Goal: Information Seeking & Learning: Learn about a topic

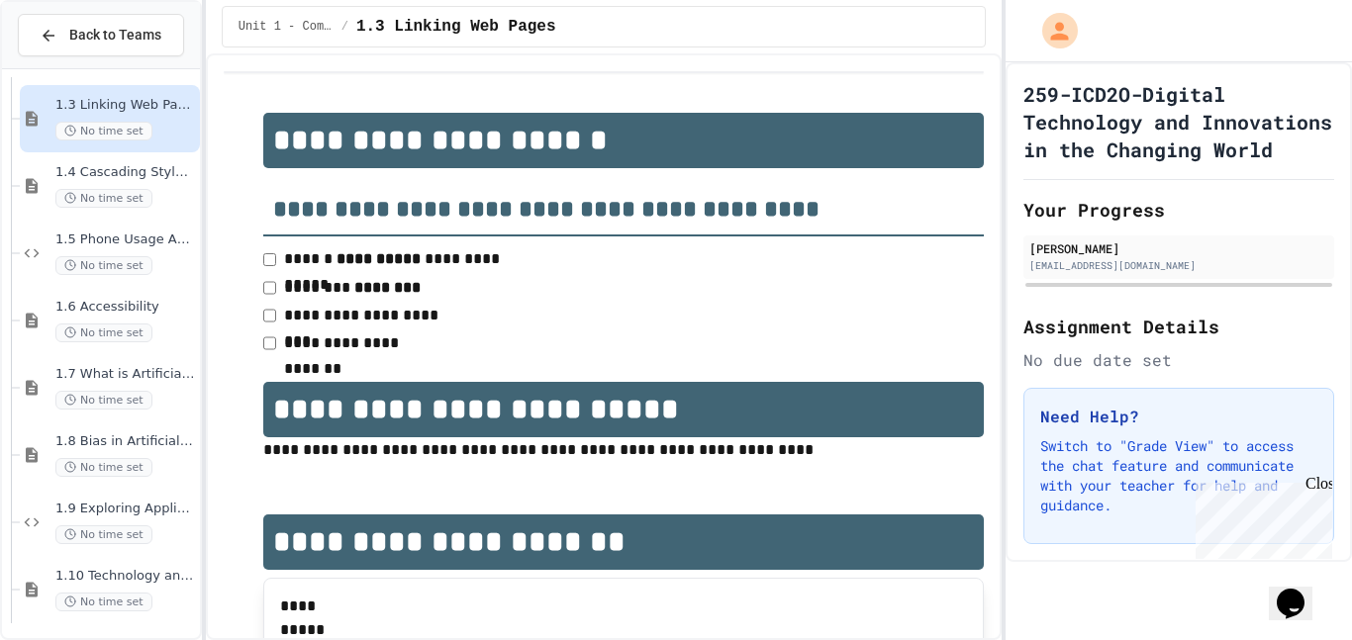
scroll to position [211, 0]
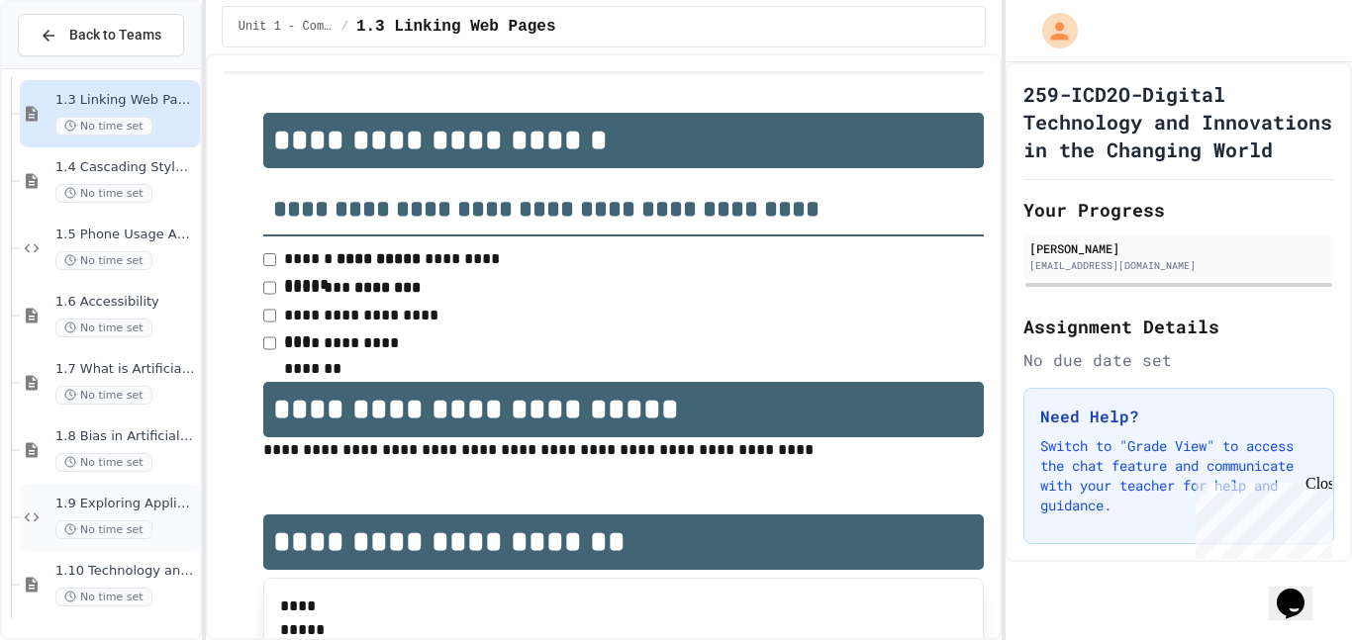
click at [112, 509] on span "1.9 Exploring Applications, Careers, and Connections in the Digital World" at bounding box center [125, 504] width 141 height 17
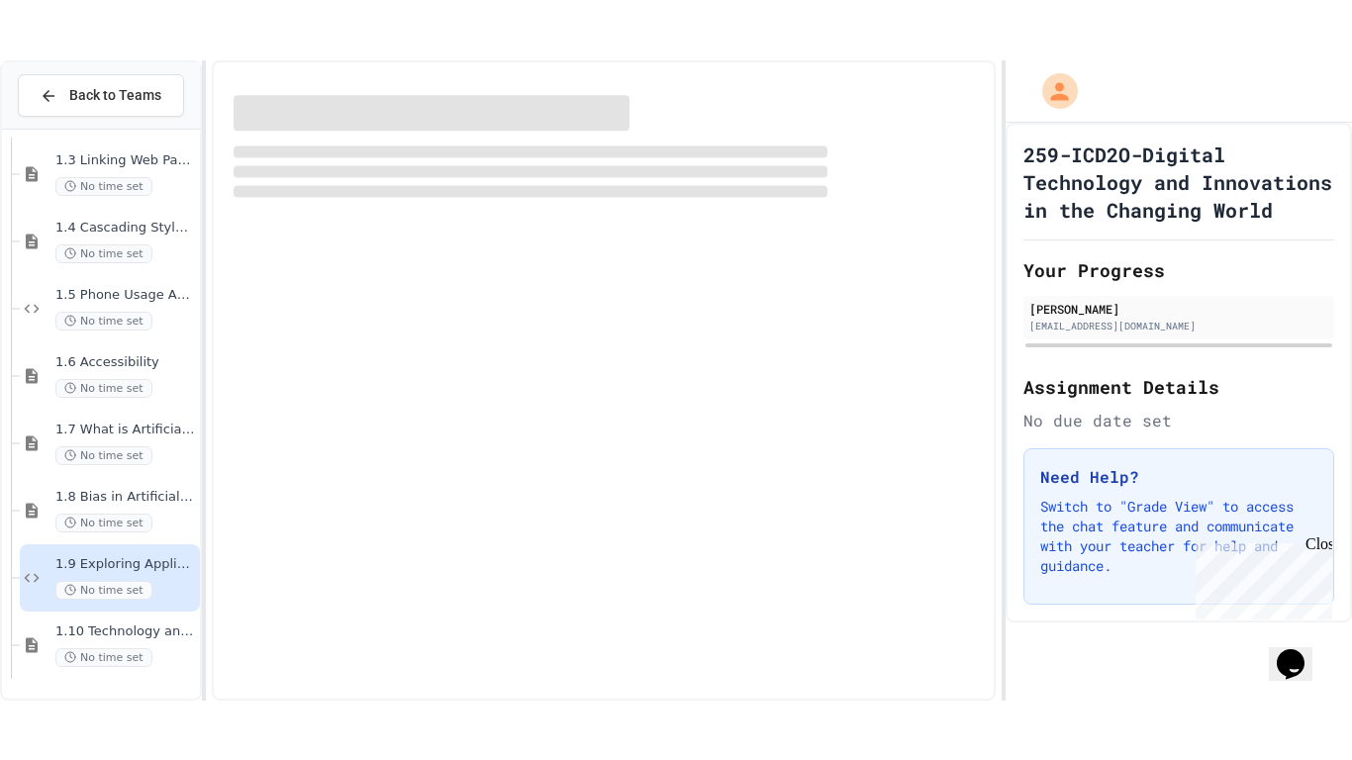
scroll to position [187, 0]
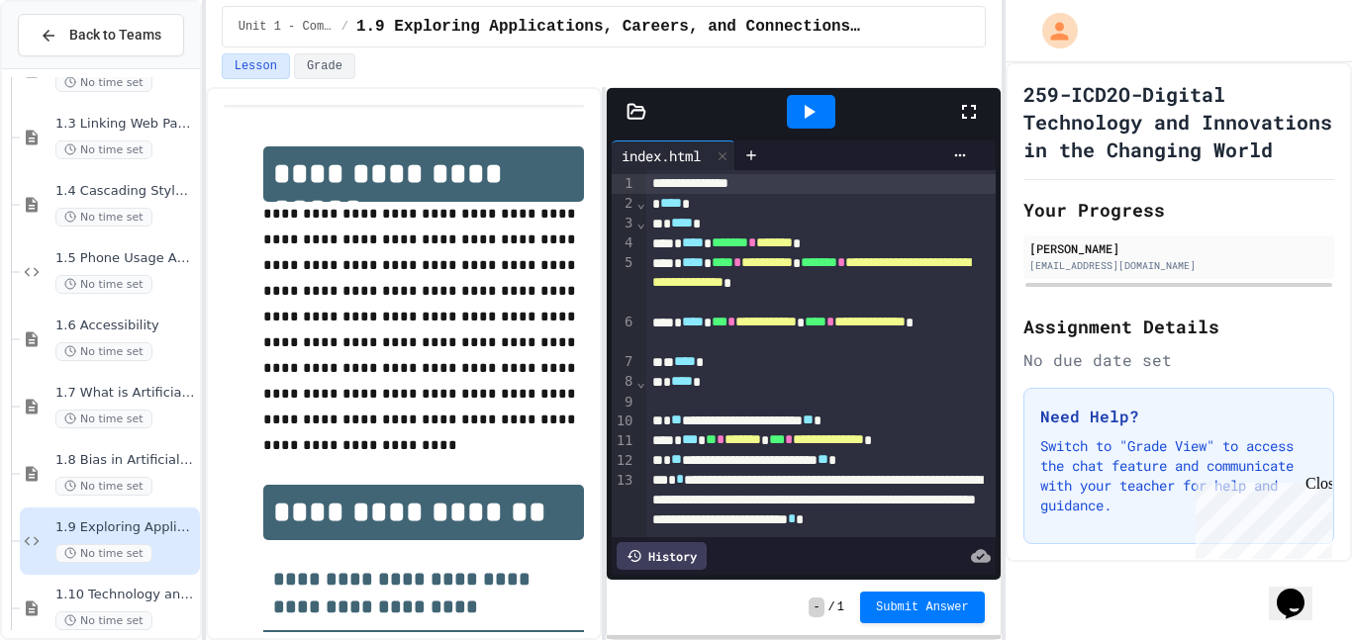
click at [974, 123] on icon at bounding box center [969, 112] width 24 height 24
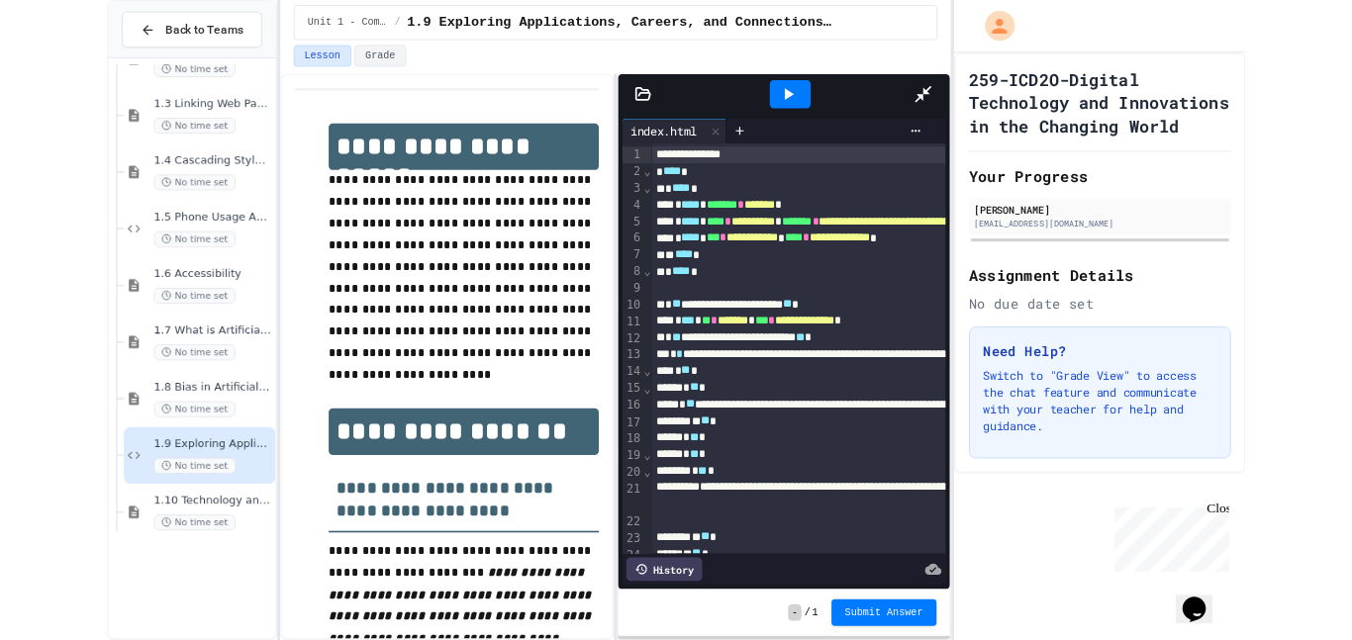
scroll to position [91, 0]
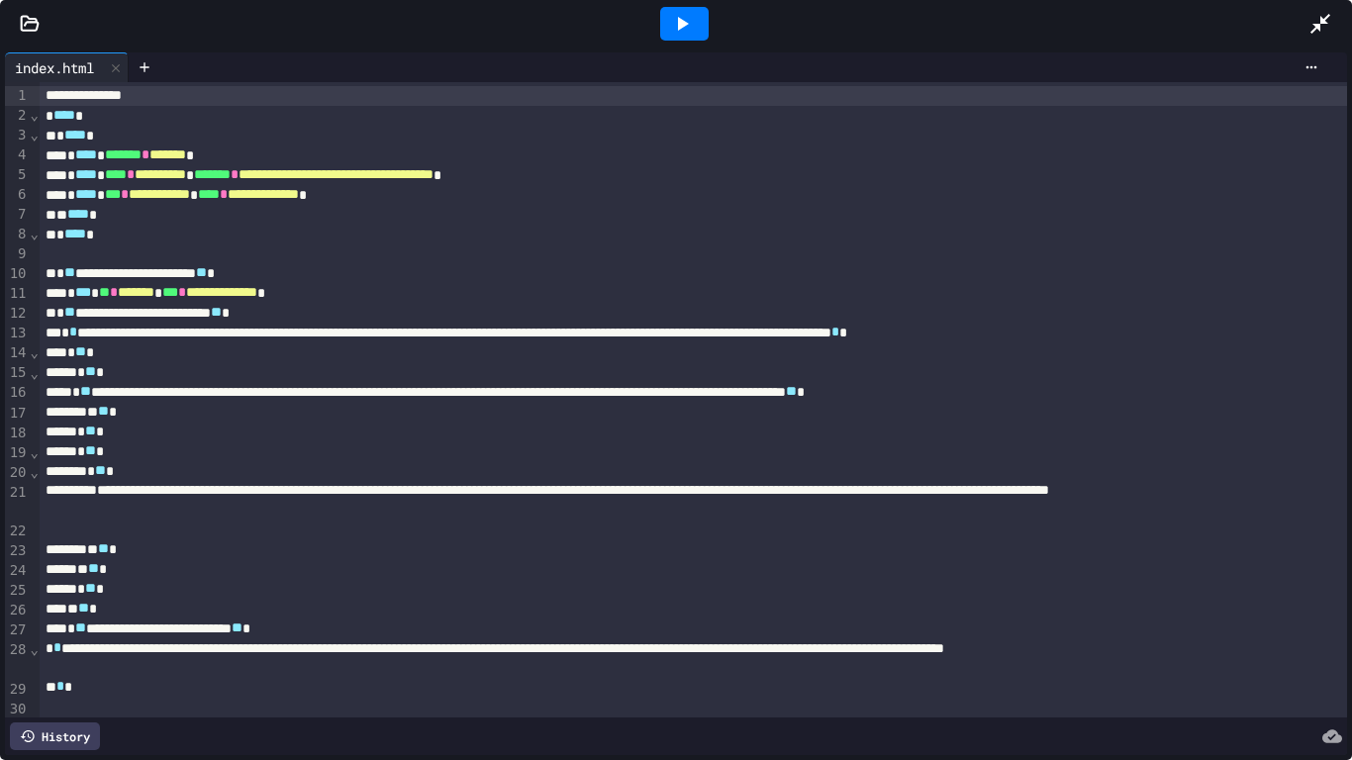
click at [683, 19] on icon at bounding box center [682, 24] width 24 height 24
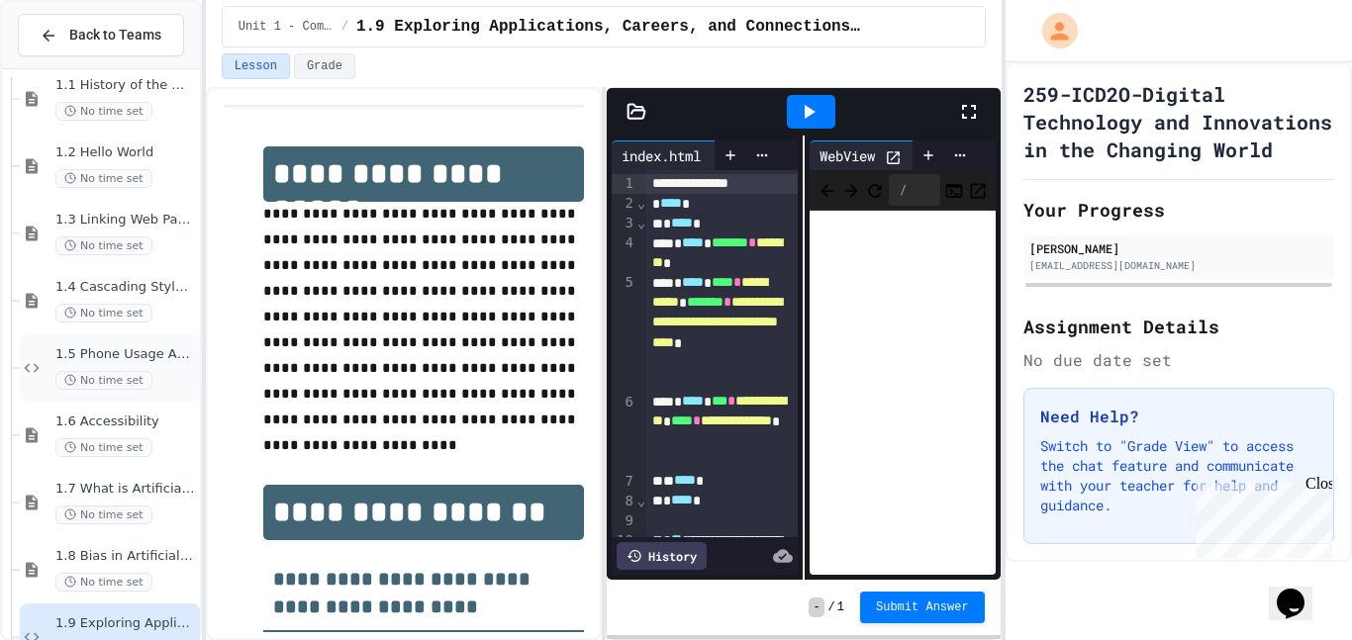
click at [141, 362] on span "1.5 Phone Usage Assignment" at bounding box center [125, 354] width 141 height 17
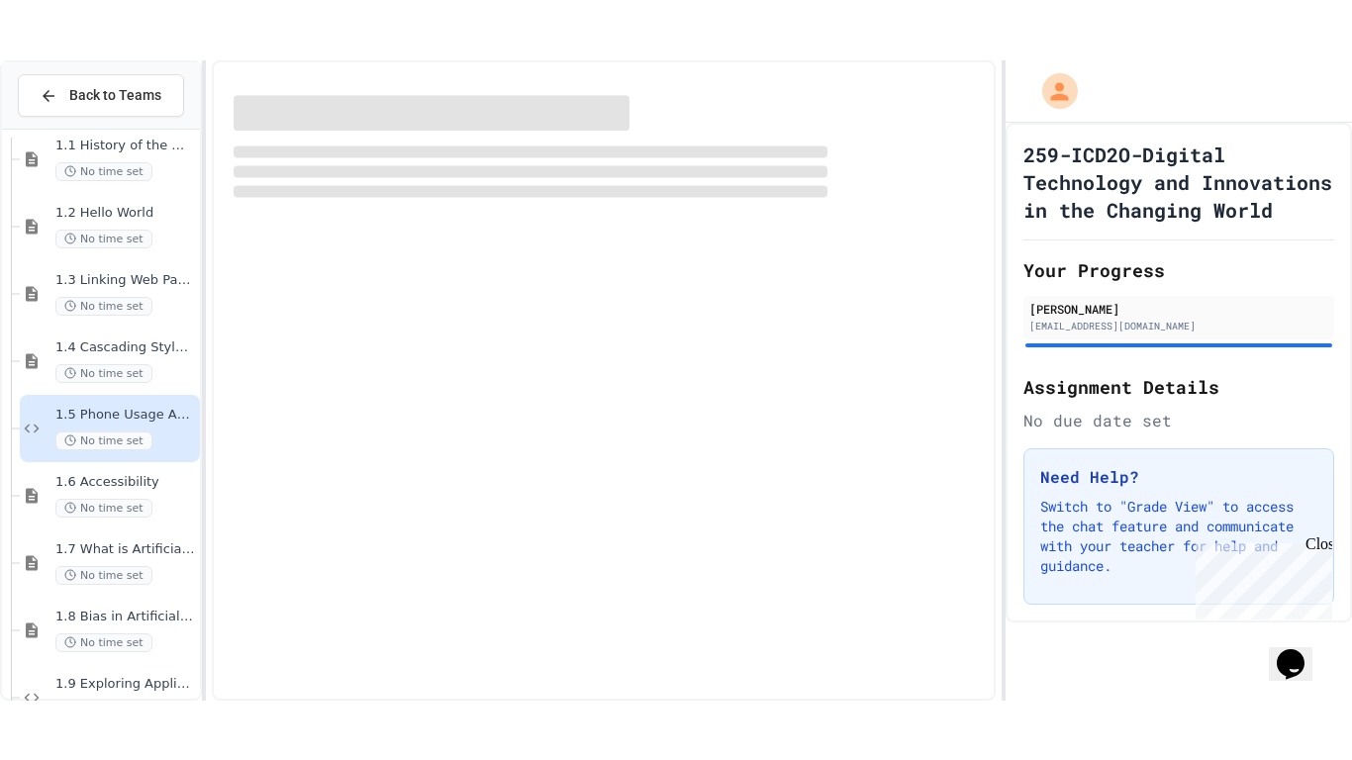
scroll to position [67, 0]
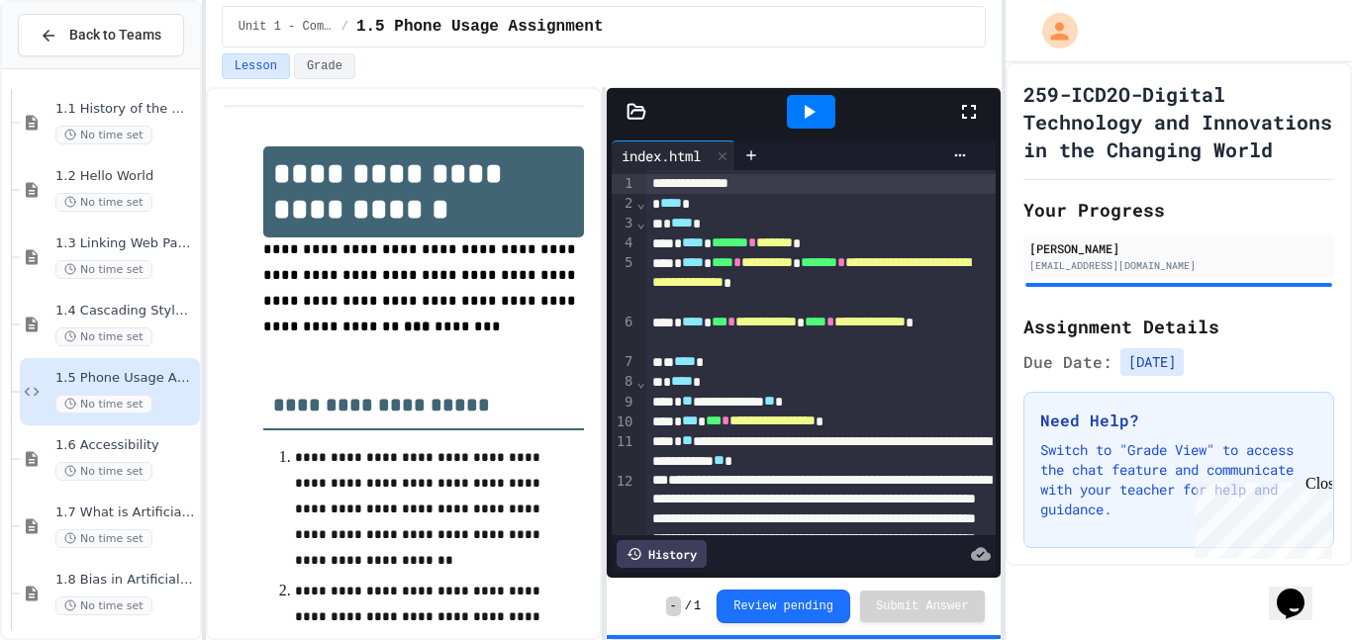
click at [814, 114] on icon at bounding box center [809, 112] width 24 height 24
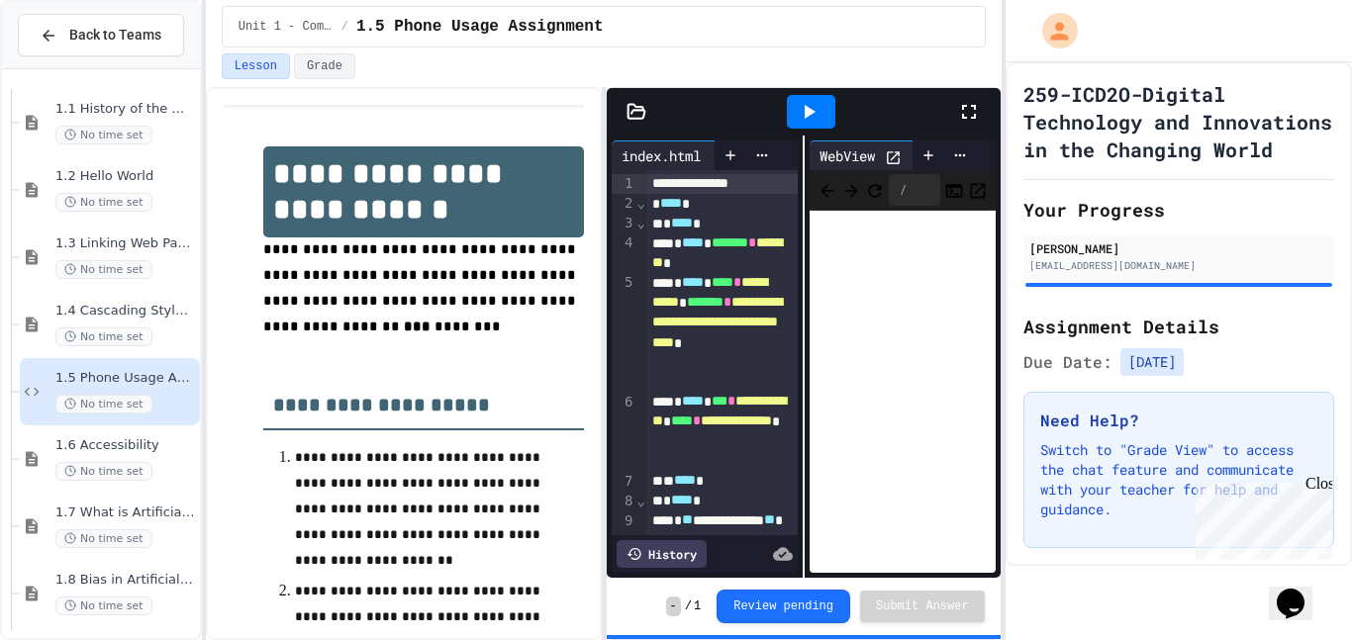
click at [976, 115] on icon at bounding box center [969, 112] width 24 height 24
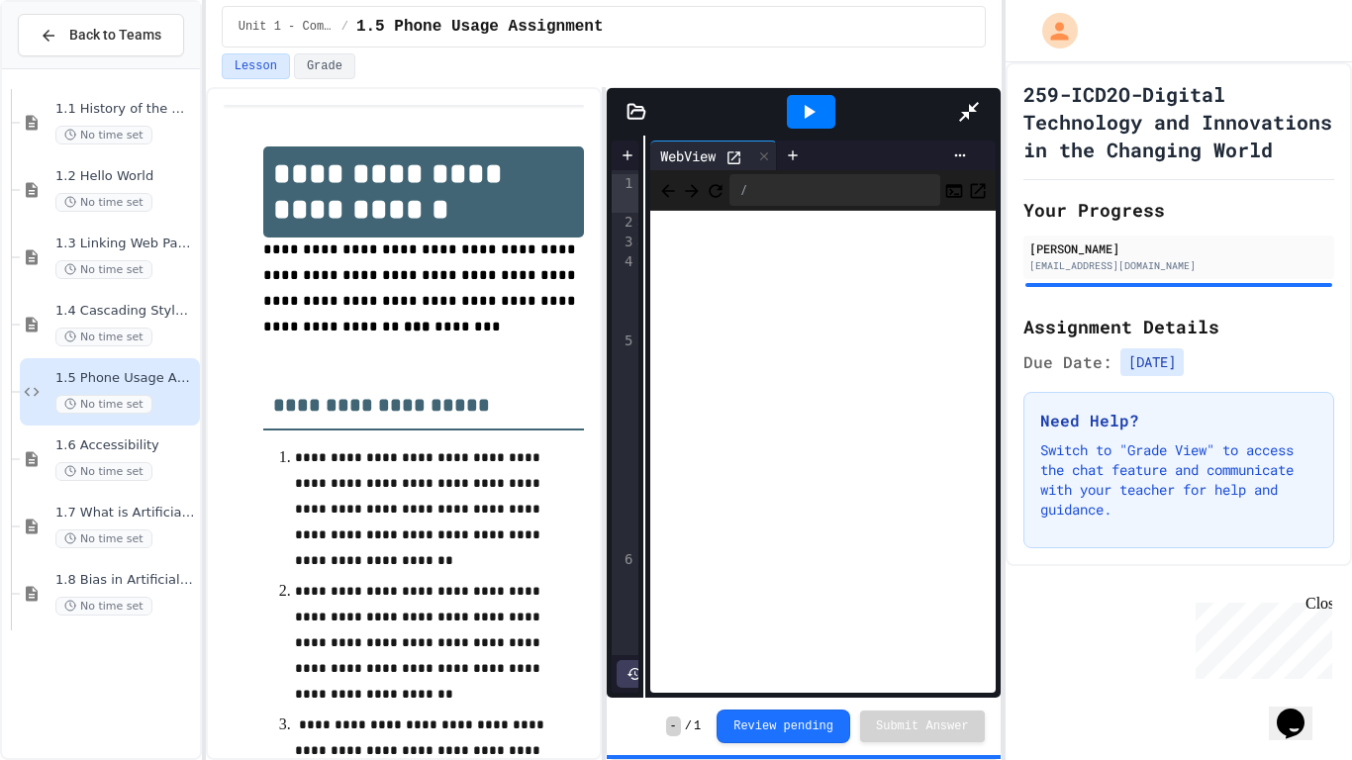
click at [607, 278] on div "**********" at bounding box center [804, 417] width 394 height 562
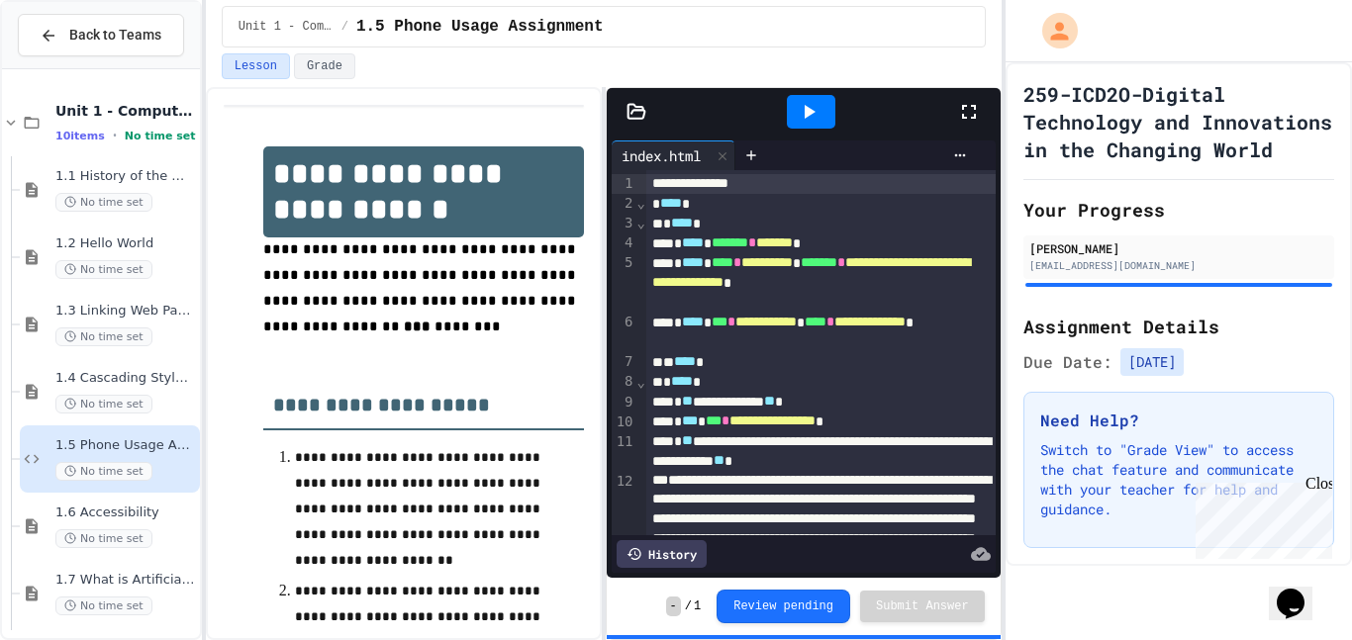
click at [978, 114] on icon at bounding box center [969, 112] width 24 height 24
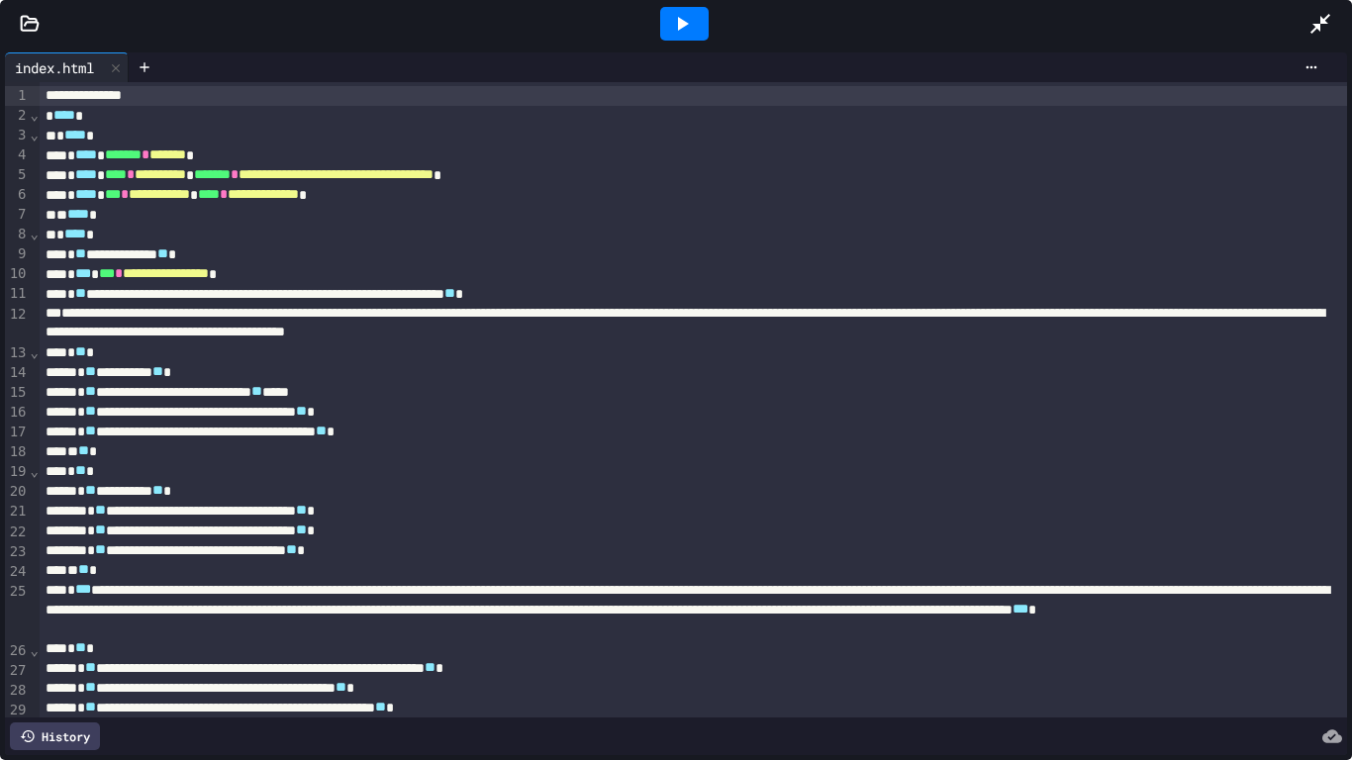
click at [701, 27] on div at bounding box center [684, 24] width 48 height 34
